Goal: Task Accomplishment & Management: Manage account settings

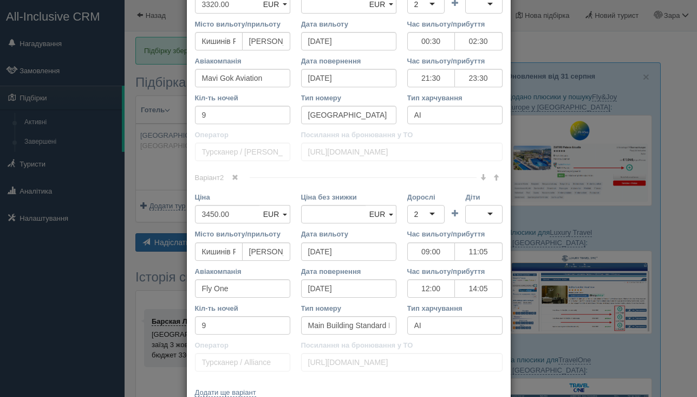
scroll to position [423, 0]
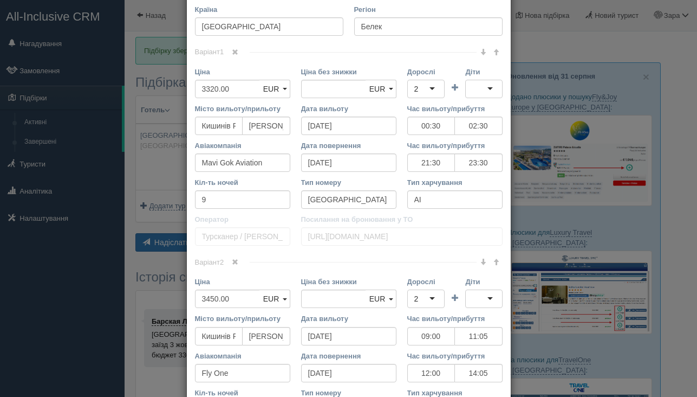
click at [95, 261] on div "× Редагувати тур Назва готелю Xanadu Resort Hotel 5* Посилання на готель для ту…" at bounding box center [348, 198] width 697 height 397
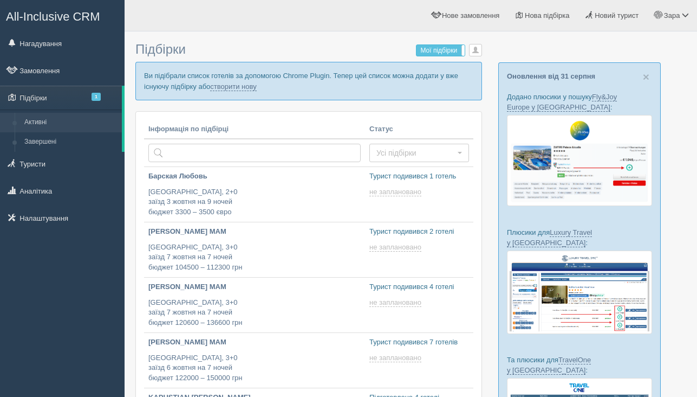
type input "2025-09-02 19:05"
click at [256, 87] on link "створити нову" at bounding box center [233, 86] width 46 height 9
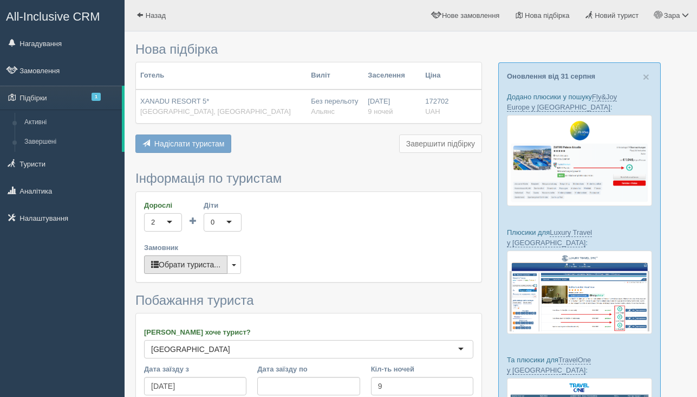
click at [194, 269] on button "Обрати туриста..." at bounding box center [185, 264] width 83 height 18
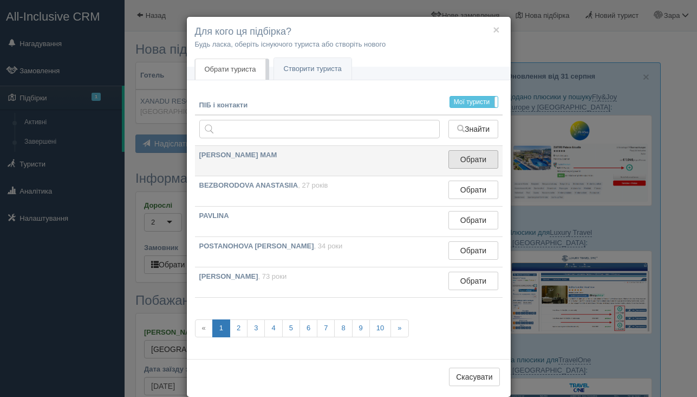
click at [454, 165] on button "Обрати" at bounding box center [473, 159] width 49 height 18
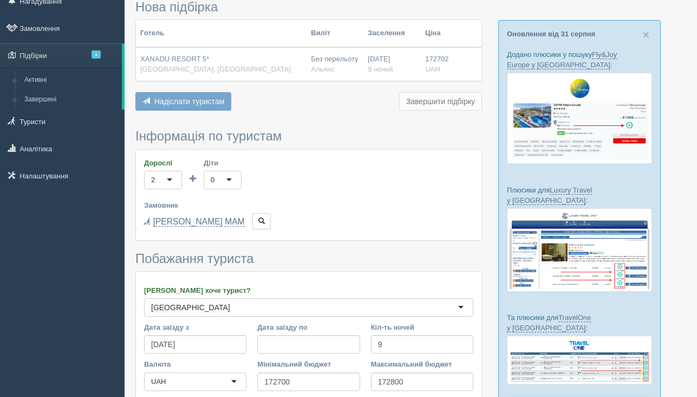
scroll to position [181, 0]
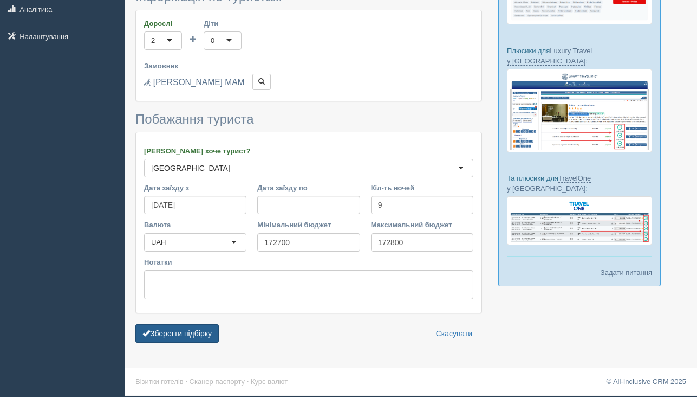
click at [175, 336] on button "Зберегти підбірку" at bounding box center [176, 333] width 83 height 18
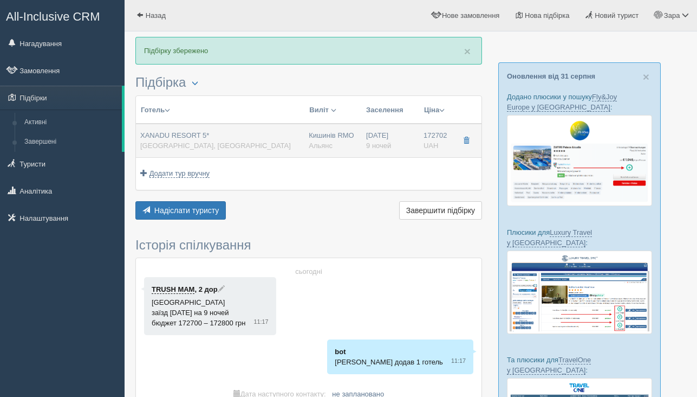
click at [225, 153] on td "XANADU RESORT 5* [GEOGRAPHIC_DATA], [GEOGRAPHIC_DATA]" at bounding box center [220, 141] width 168 height 34
type input "XANADU RESORT 5*"
type input "[GEOGRAPHIC_DATA]"
type input "Белек"
type input "172702.00"
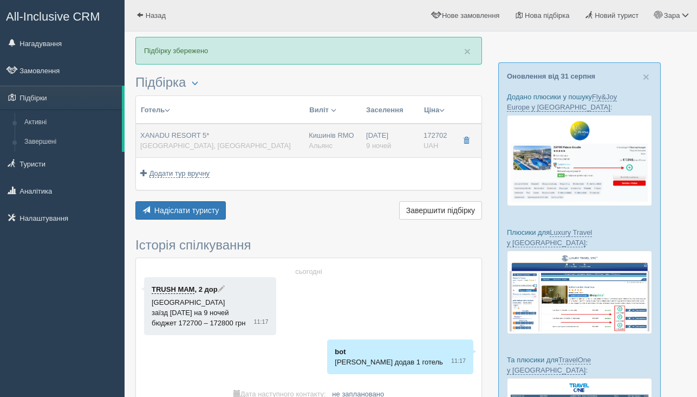
type input "Кишинів RMO"
type input "[PERSON_NAME]"
type input "09:00"
type input "11:05"
type input "FlyOne"
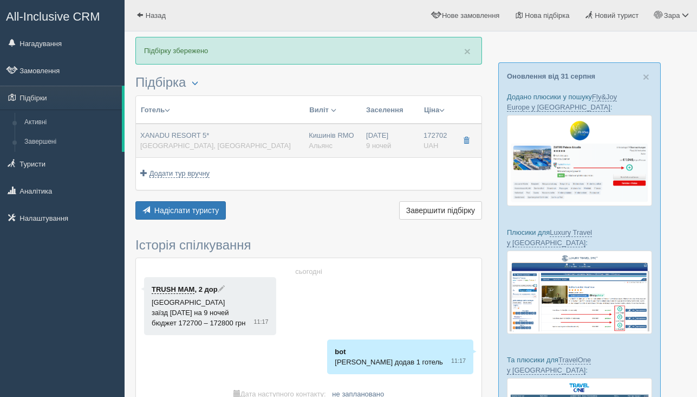
type input "12:00"
type input "14:05"
type input "9"
type input "MAIN BUILDING STANDARD ROOM GARDEN VIEW"
type input "AI - High Class"
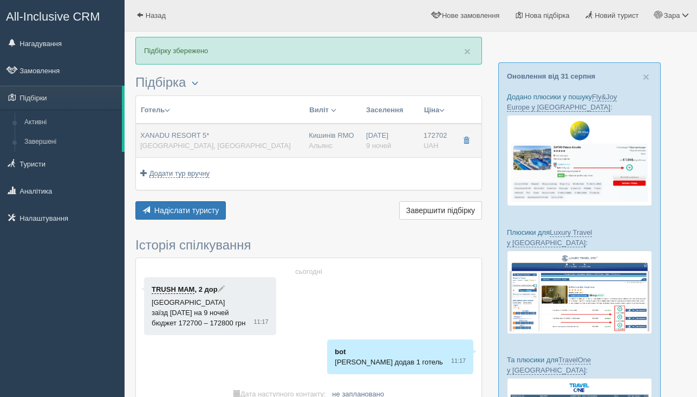
type input "Альянс"
type input "[URL][DOMAIN_NAME]"
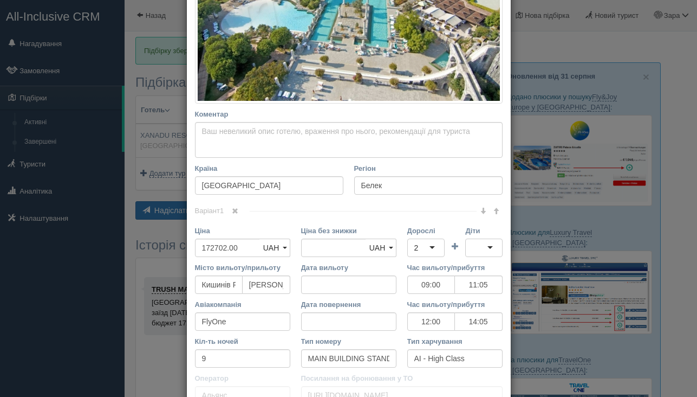
scroll to position [334, 0]
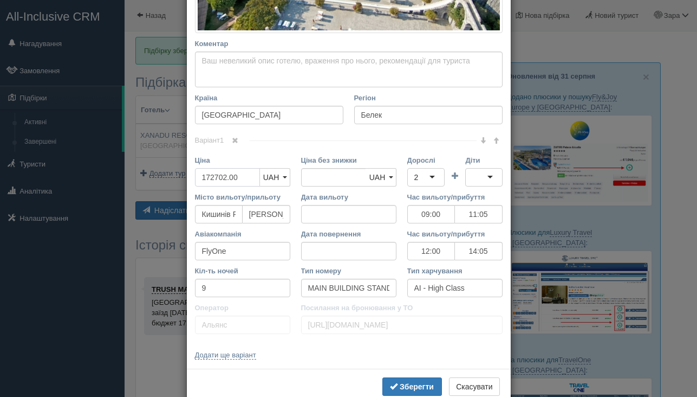
click at [238, 178] on input "172702.00" at bounding box center [227, 177] width 65 height 18
type input "1"
type input "172702.00"
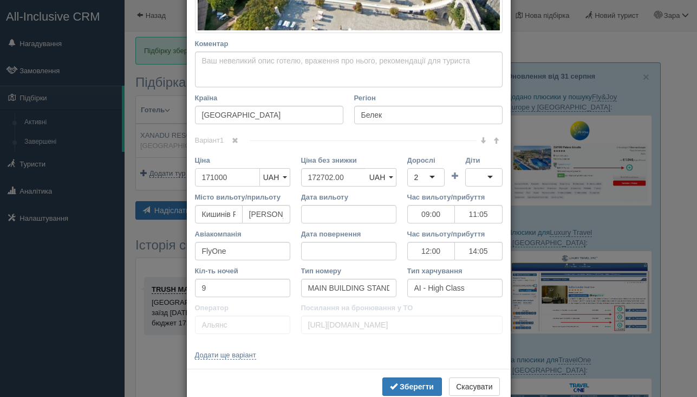
type input "171000"
click at [319, 177] on input "172702.00" at bounding box center [333, 177] width 65 height 18
click at [319, 178] on input "172702.00" at bounding box center [333, 177] width 65 height 18
type input "171000"
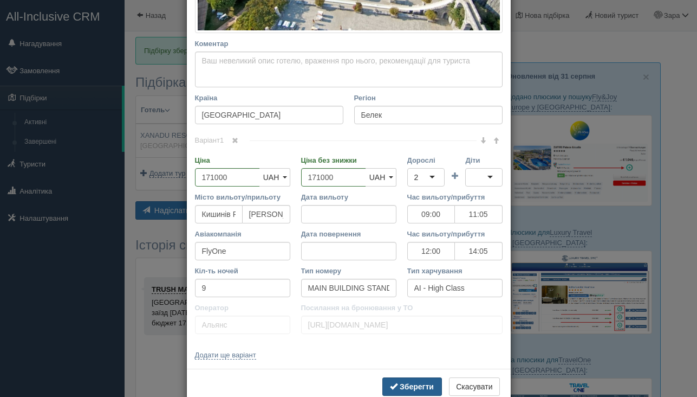
click at [400, 382] on b "Зберегти" at bounding box center [417, 386] width 34 height 9
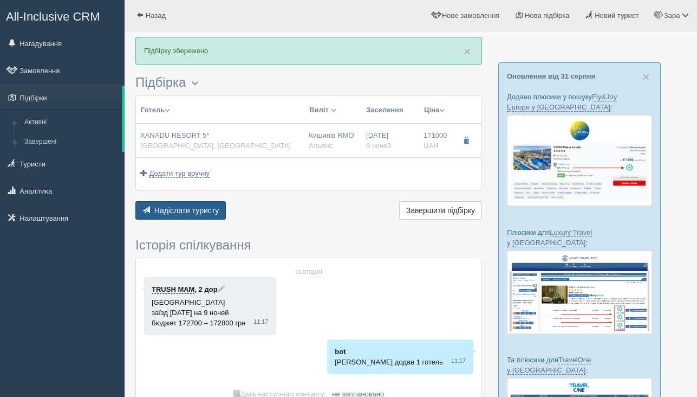
click at [182, 206] on span "Надіслати туристу" at bounding box center [186, 210] width 65 height 9
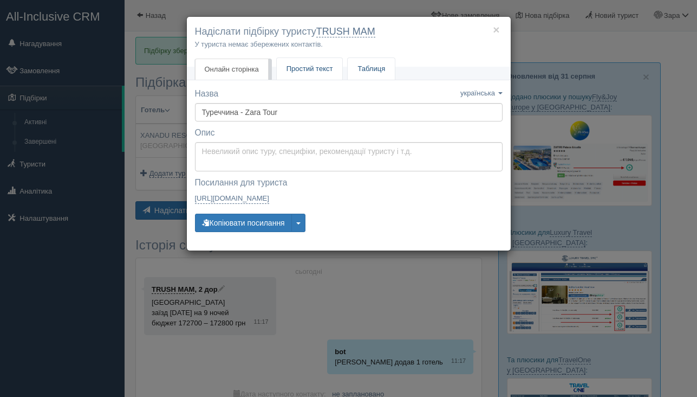
click at [314, 68] on span "Простий текст" at bounding box center [310, 68] width 47 height 8
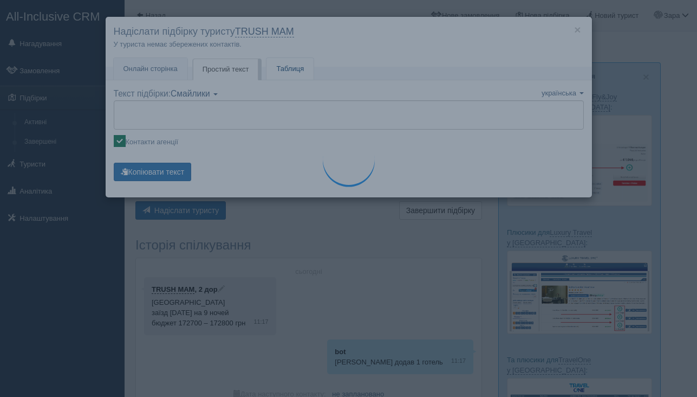
type textarea "🌞 Доброго дня! Пропонуємо Вам розглянути такі варіанти: 🌎 [GEOGRAPHIC_DATA], Бе…"
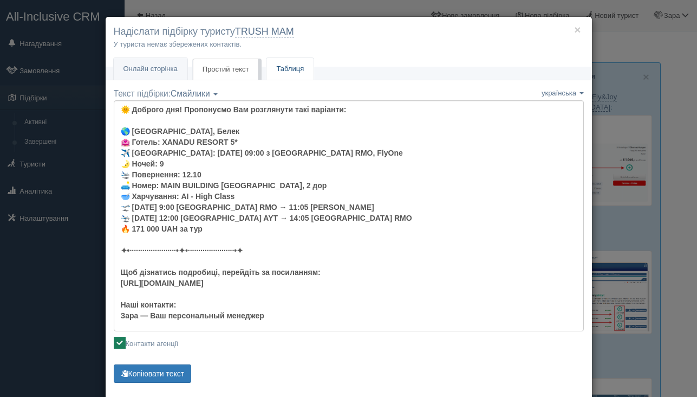
click at [290, 73] on link "Таблиця" at bounding box center [290, 69] width 47 height 22
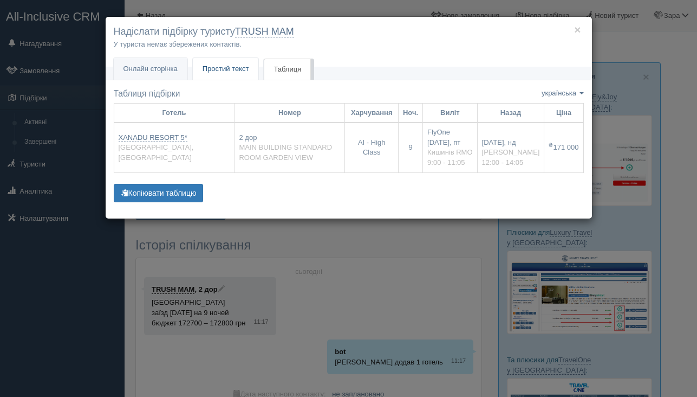
click at [249, 67] on span "Простий текст" at bounding box center [226, 68] width 47 height 8
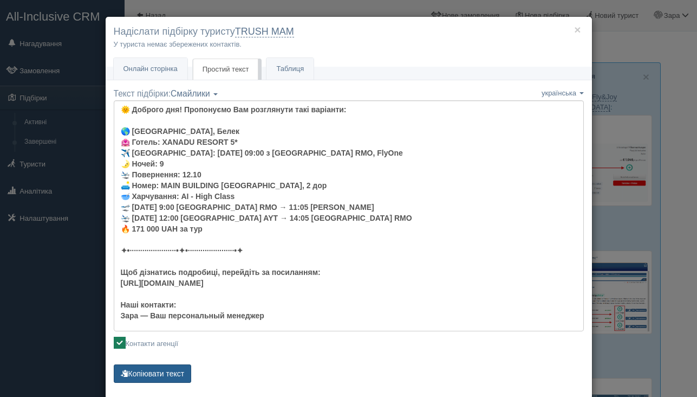
click at [142, 372] on button "Копіювати текст" at bounding box center [153, 373] width 78 height 18
